Goal: Browse casually

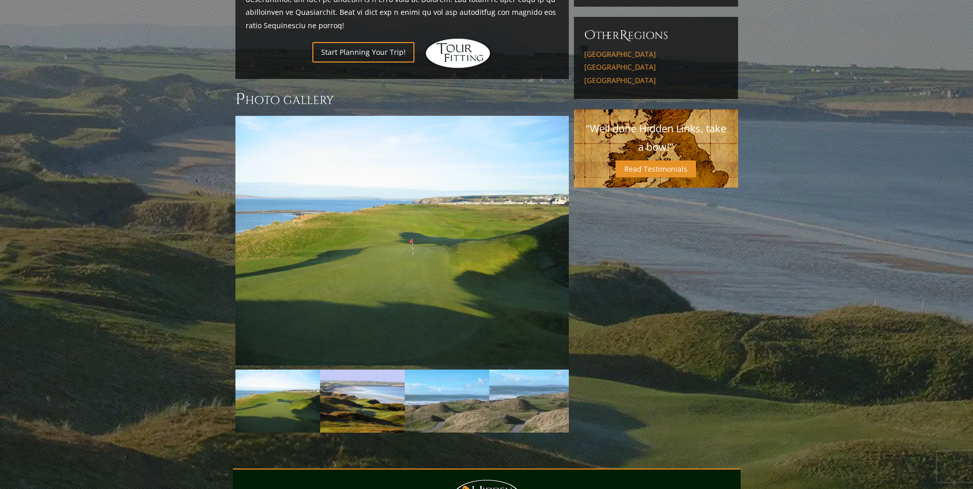
scroll to position [667, 0]
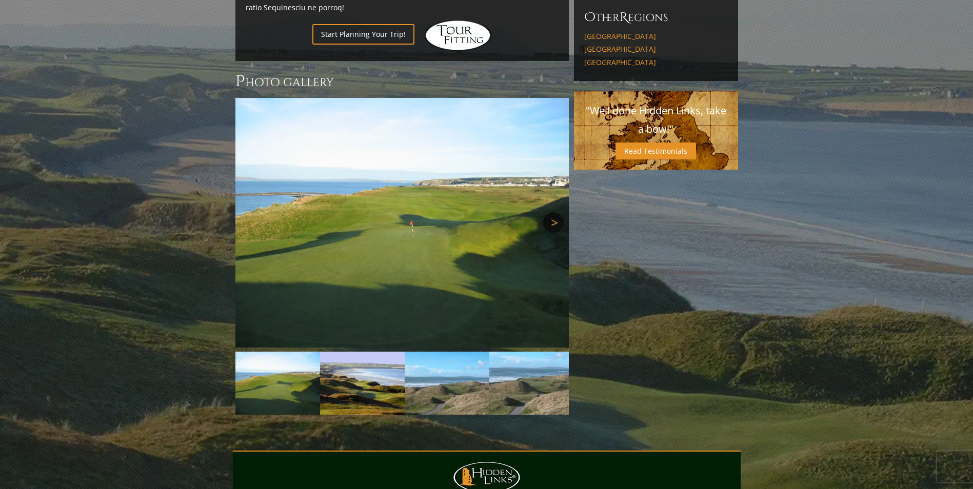
click at [555, 212] on link "Next" at bounding box center [553, 222] width 21 height 21
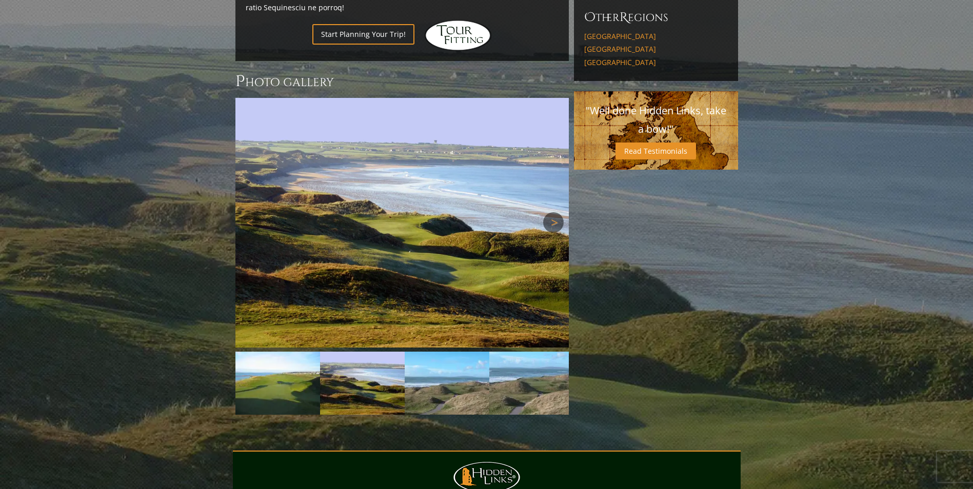
click at [555, 212] on link "Next" at bounding box center [553, 222] width 21 height 21
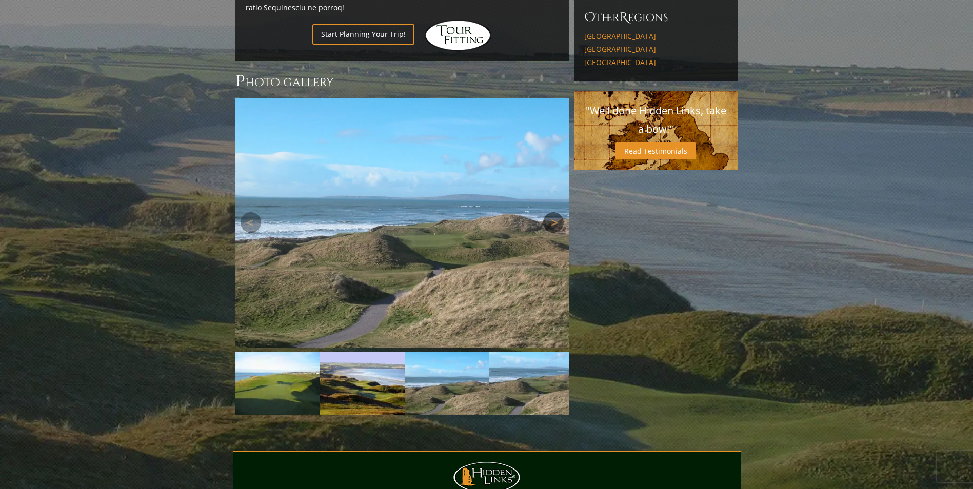
click at [555, 212] on link "Next" at bounding box center [553, 222] width 21 height 21
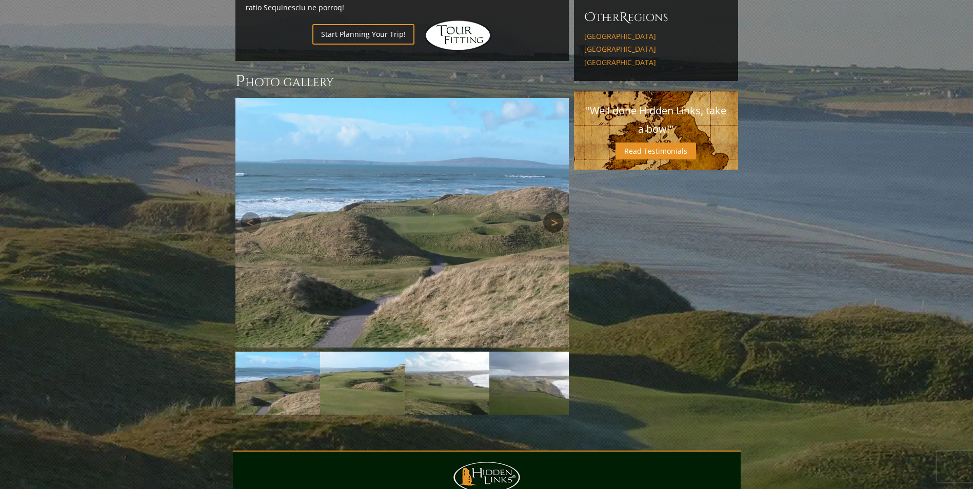
click at [555, 212] on link "Next" at bounding box center [553, 222] width 21 height 21
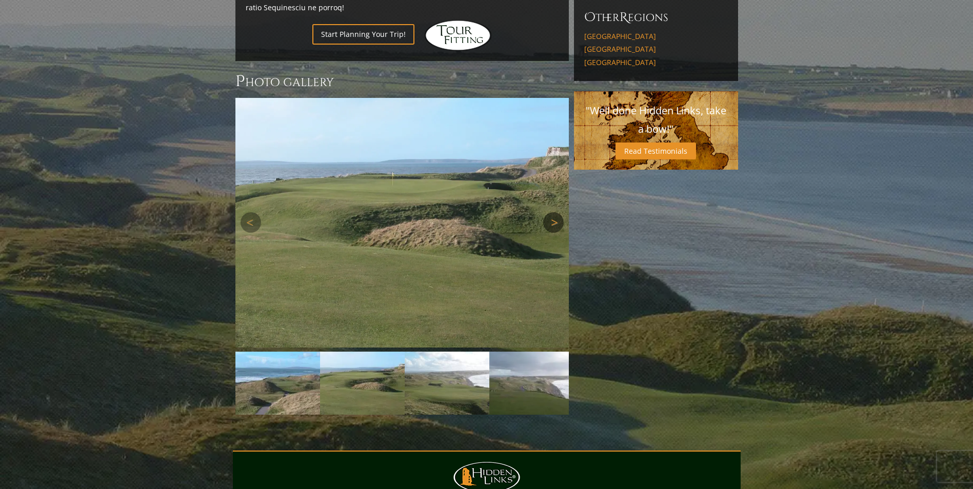
click at [555, 212] on link "Next" at bounding box center [553, 222] width 21 height 21
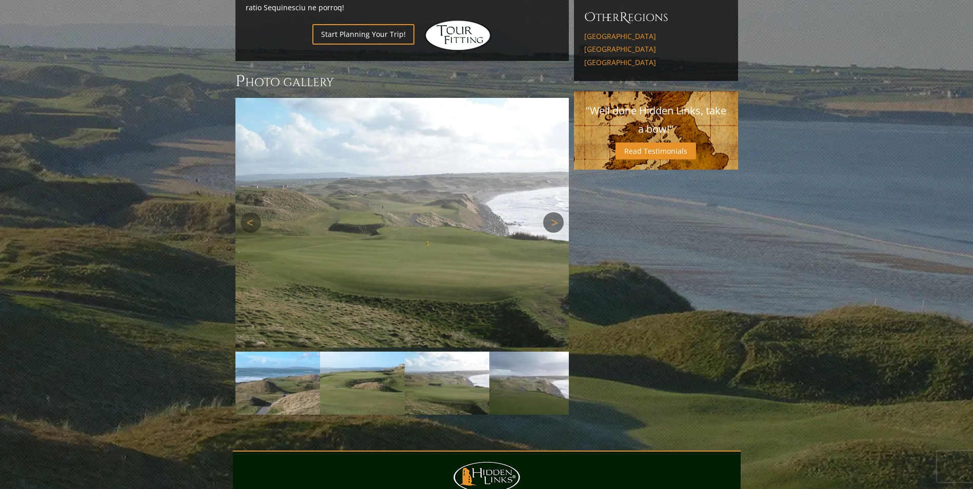
click at [555, 212] on link "Next" at bounding box center [553, 222] width 21 height 21
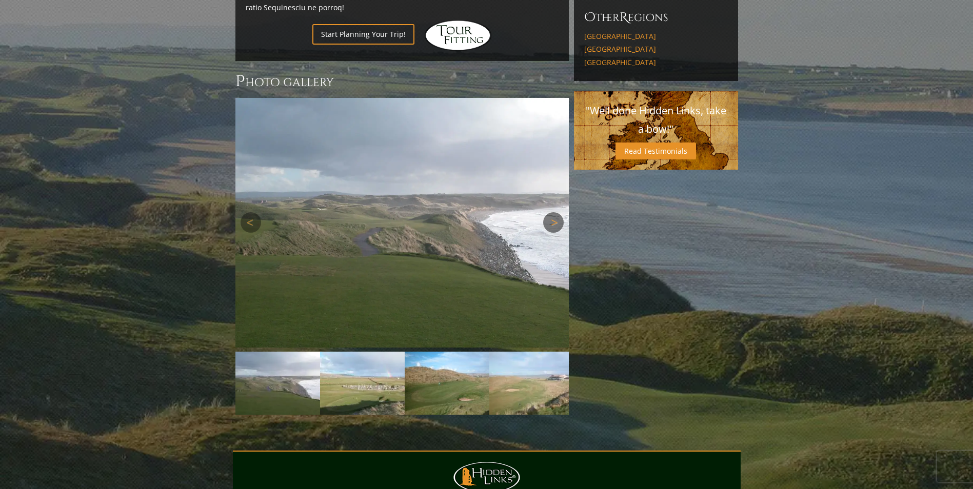
click at [554, 212] on link "Next" at bounding box center [553, 222] width 21 height 21
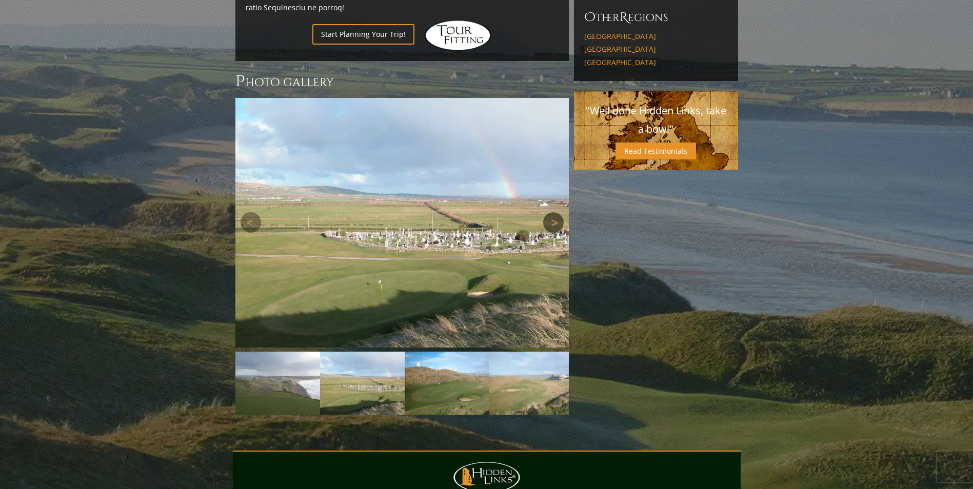
click at [554, 212] on link "Next" at bounding box center [553, 222] width 21 height 21
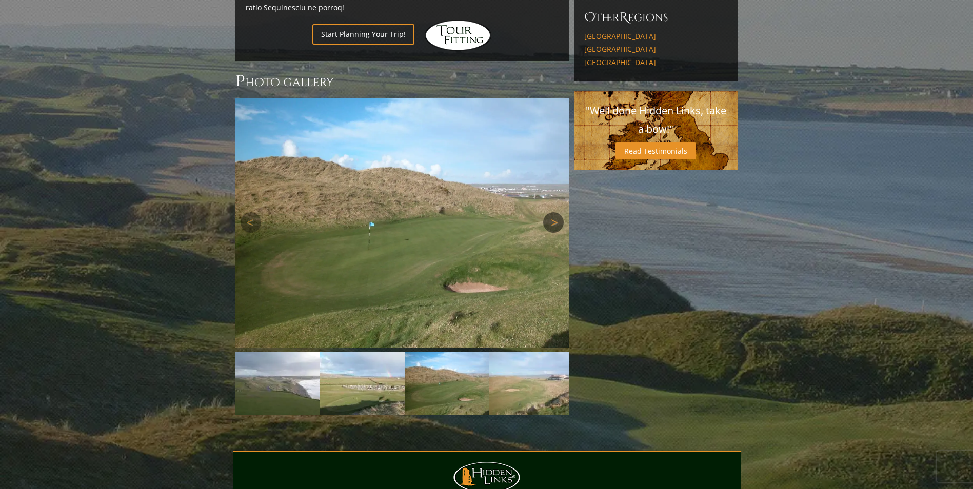
click at [554, 212] on link "Next" at bounding box center [553, 222] width 21 height 21
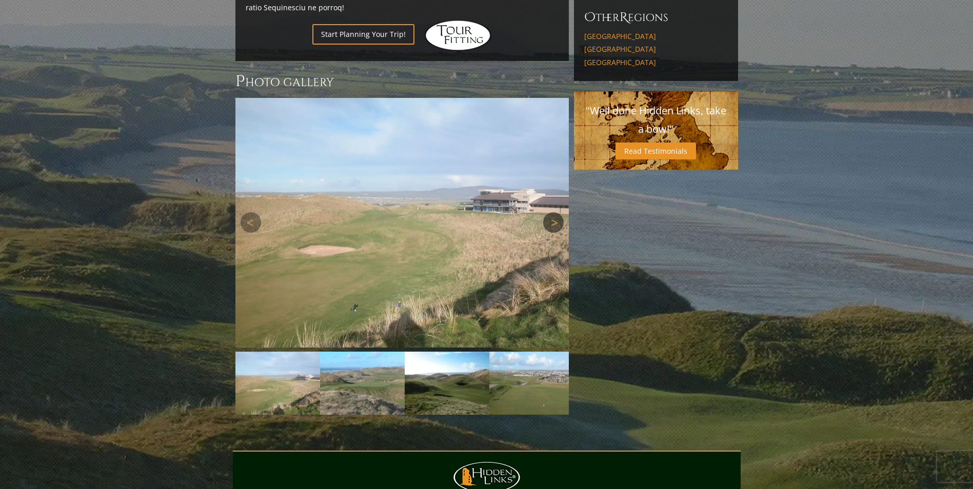
click at [554, 212] on link "Next" at bounding box center [553, 222] width 21 height 21
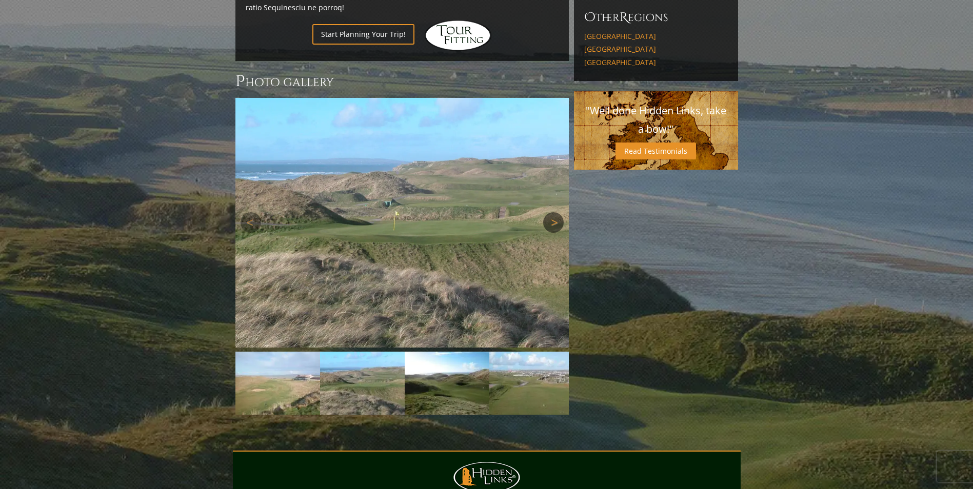
click at [554, 212] on link "Next" at bounding box center [553, 222] width 21 height 21
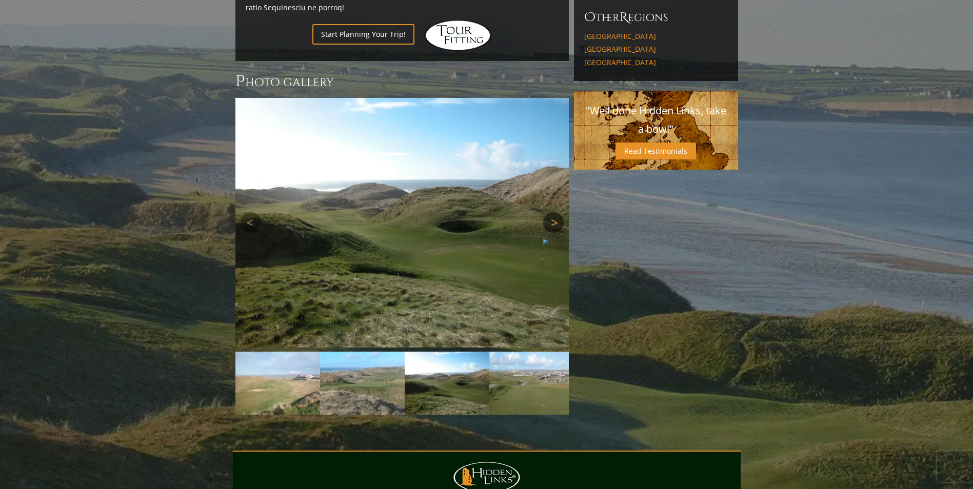
click at [554, 212] on link "Next" at bounding box center [553, 222] width 21 height 21
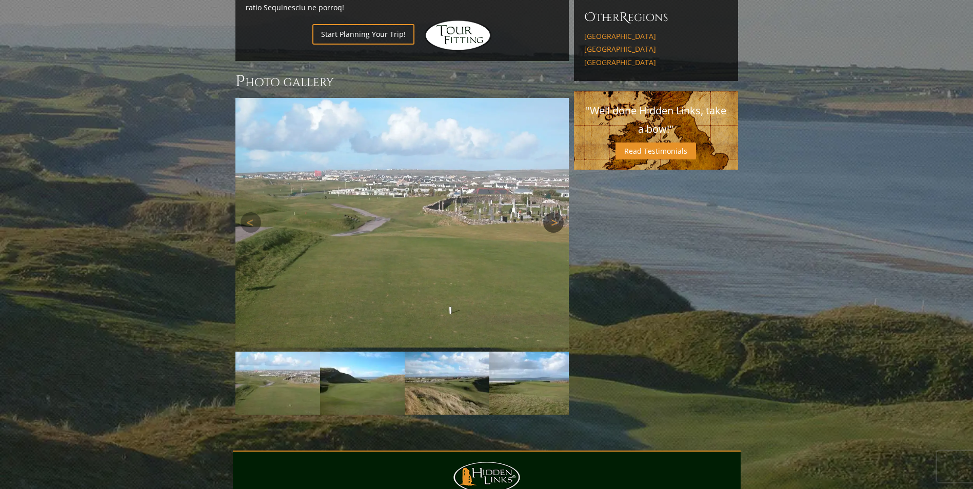
click at [554, 212] on link "Next" at bounding box center [553, 222] width 21 height 21
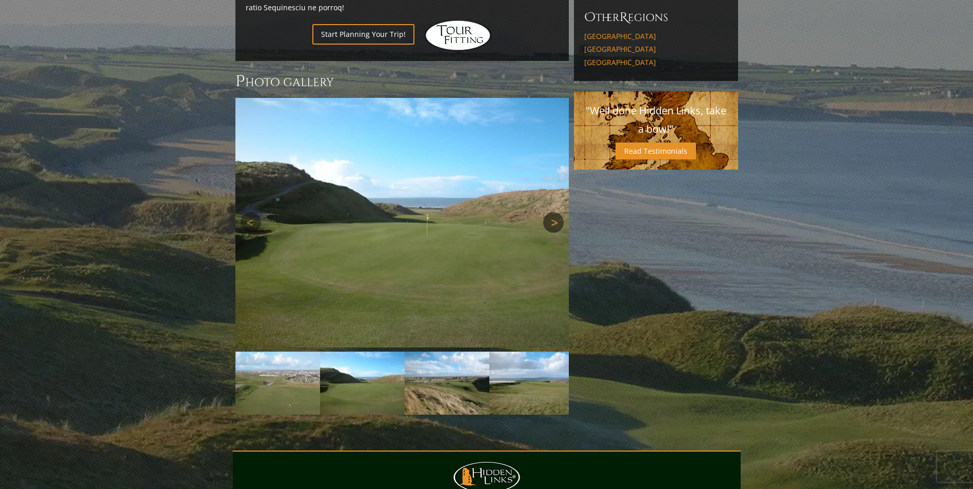
click at [554, 212] on link "Next" at bounding box center [553, 222] width 21 height 21
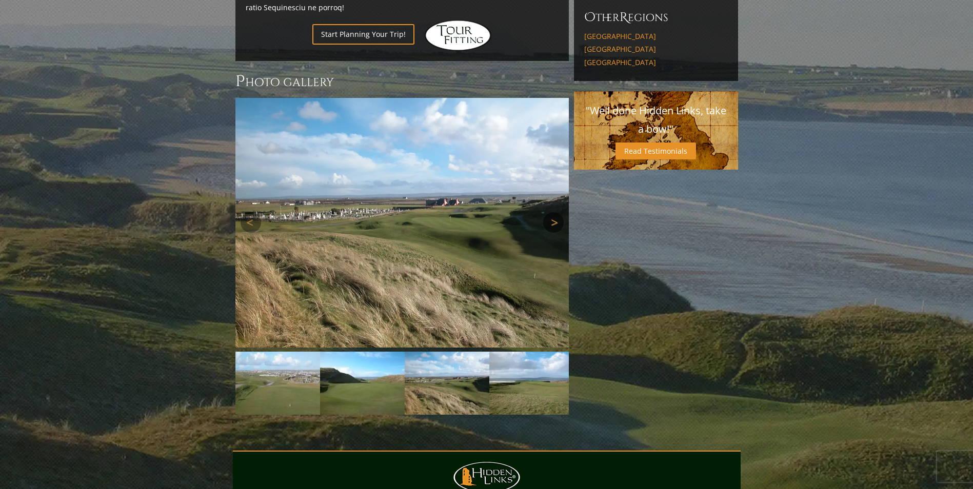
click at [553, 212] on link "Next" at bounding box center [553, 222] width 21 height 21
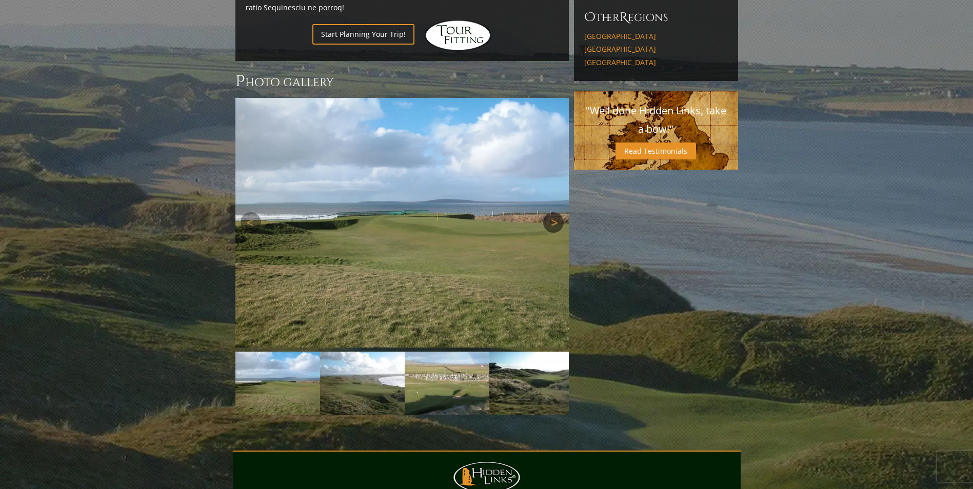
click at [553, 212] on link "Next" at bounding box center [553, 222] width 21 height 21
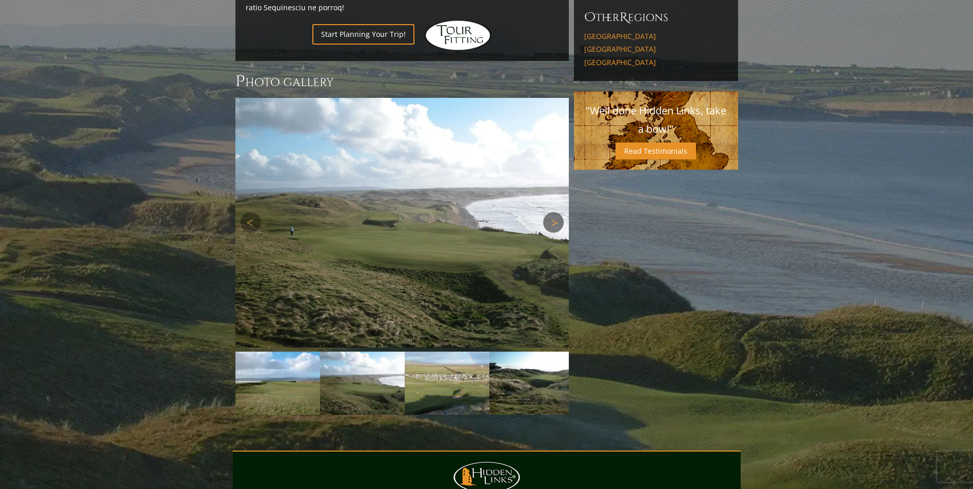
click at [553, 212] on link "Next" at bounding box center [553, 222] width 21 height 21
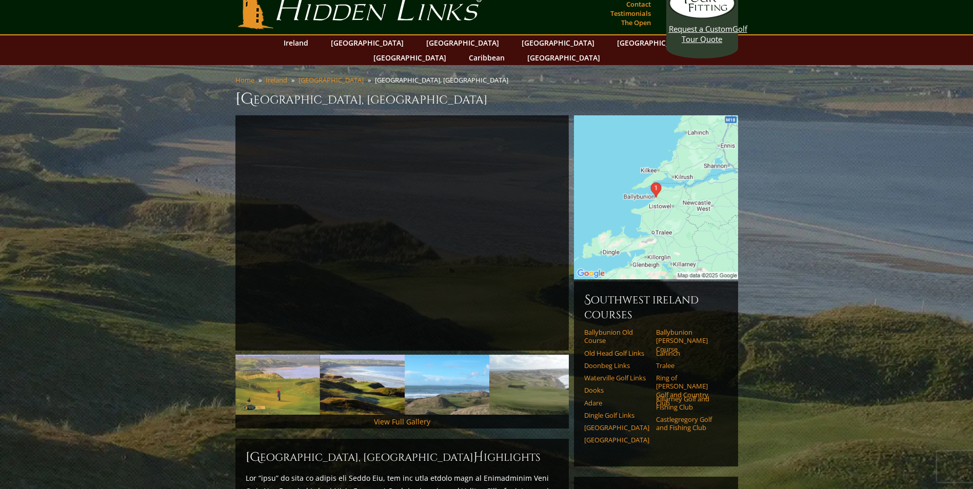
scroll to position [0, 0]
